Goal: Task Accomplishment & Management: Manage account settings

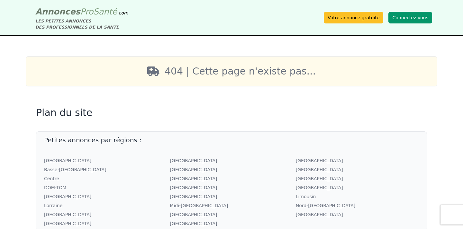
click at [409, 19] on button "Connectez-vous" at bounding box center [410, 18] width 44 height 12
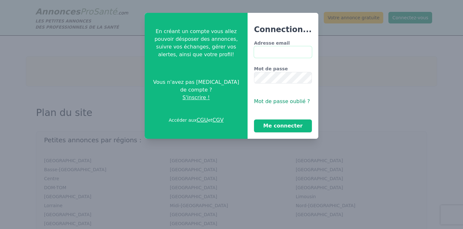
type input "**********"
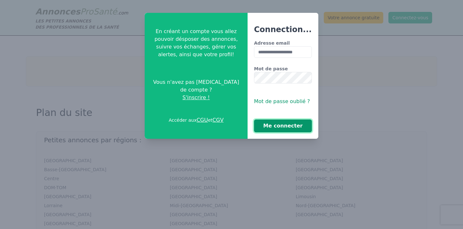
click at [281, 125] on button "Me connecter" at bounding box center [283, 125] width 58 height 13
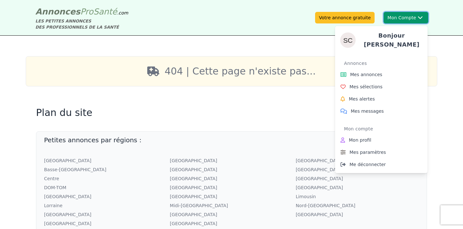
click at [411, 17] on button "Mon Compte Bonjour [PERSON_NAME] annonces Mes sélections Mes alertes Mes messag…" at bounding box center [405, 18] width 45 height 12
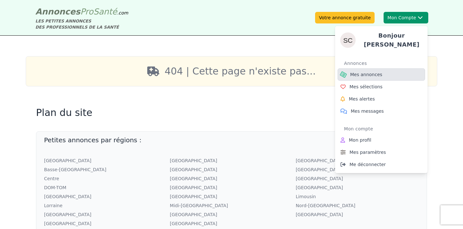
click at [373, 71] on span "Mes annonces" at bounding box center [366, 74] width 32 height 6
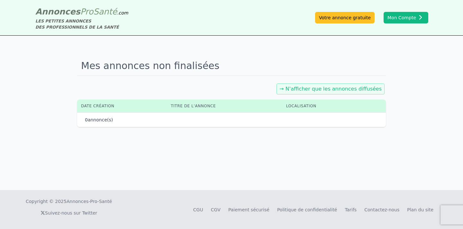
click at [349, 90] on link "→ N'afficher que les annonces diffusées" at bounding box center [330, 89] width 102 height 6
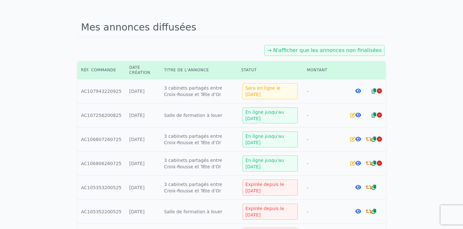
scroll to position [40, 0]
